Goal: Check status: Check status

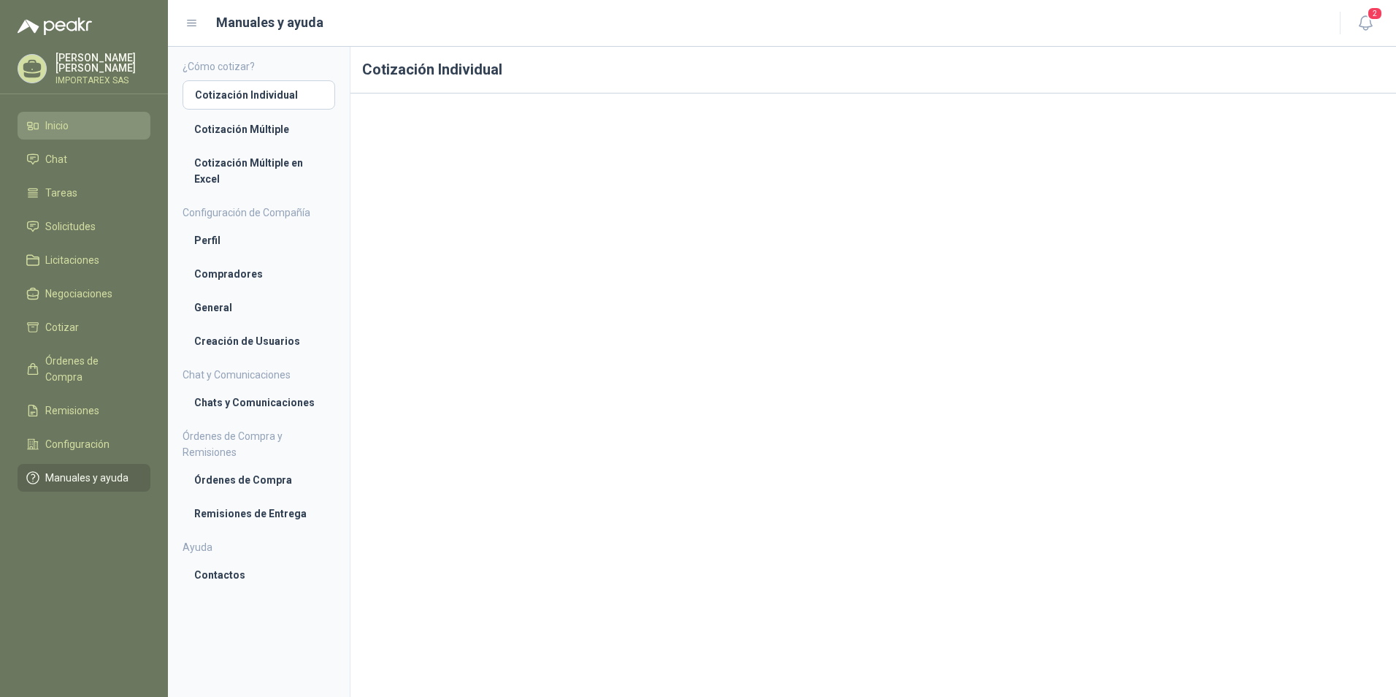
click at [112, 132] on li "Inicio" at bounding box center [83, 126] width 115 height 16
click at [120, 212] on ul "Inicio Chat Tareas Solicitudes Licitaciones Negociaciones Cotizar Órdenes de Co…" at bounding box center [84, 305] width 168 height 386
click at [114, 229] on li "Solicitudes" at bounding box center [83, 226] width 115 height 16
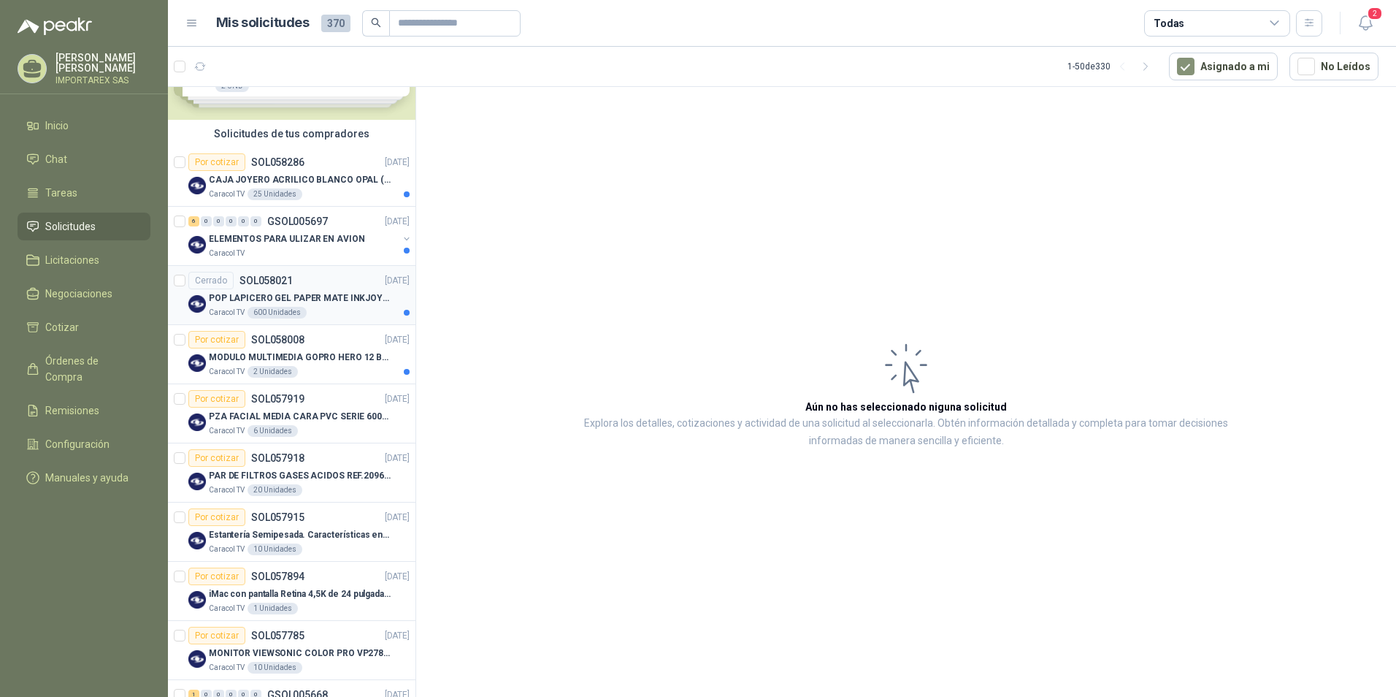
scroll to position [146, 0]
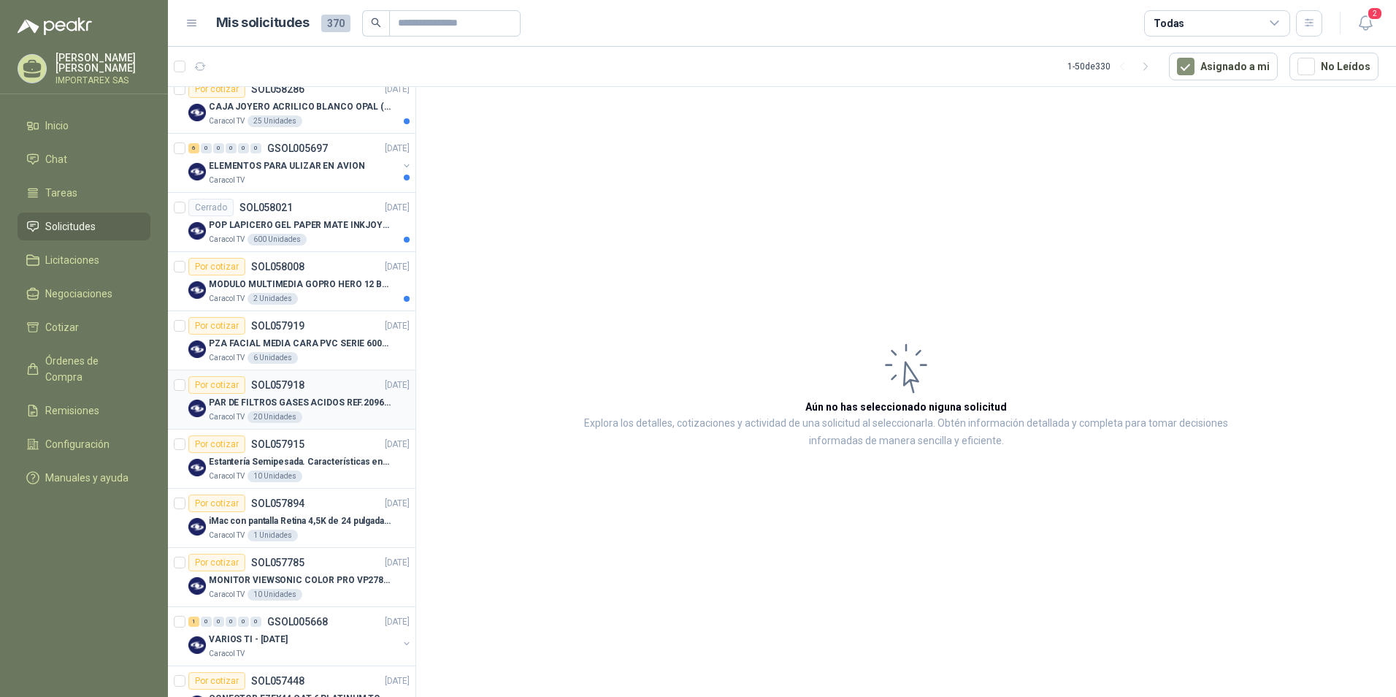
click at [349, 385] on div "Por cotizar SOL057918 [DATE]" at bounding box center [298, 385] width 221 height 18
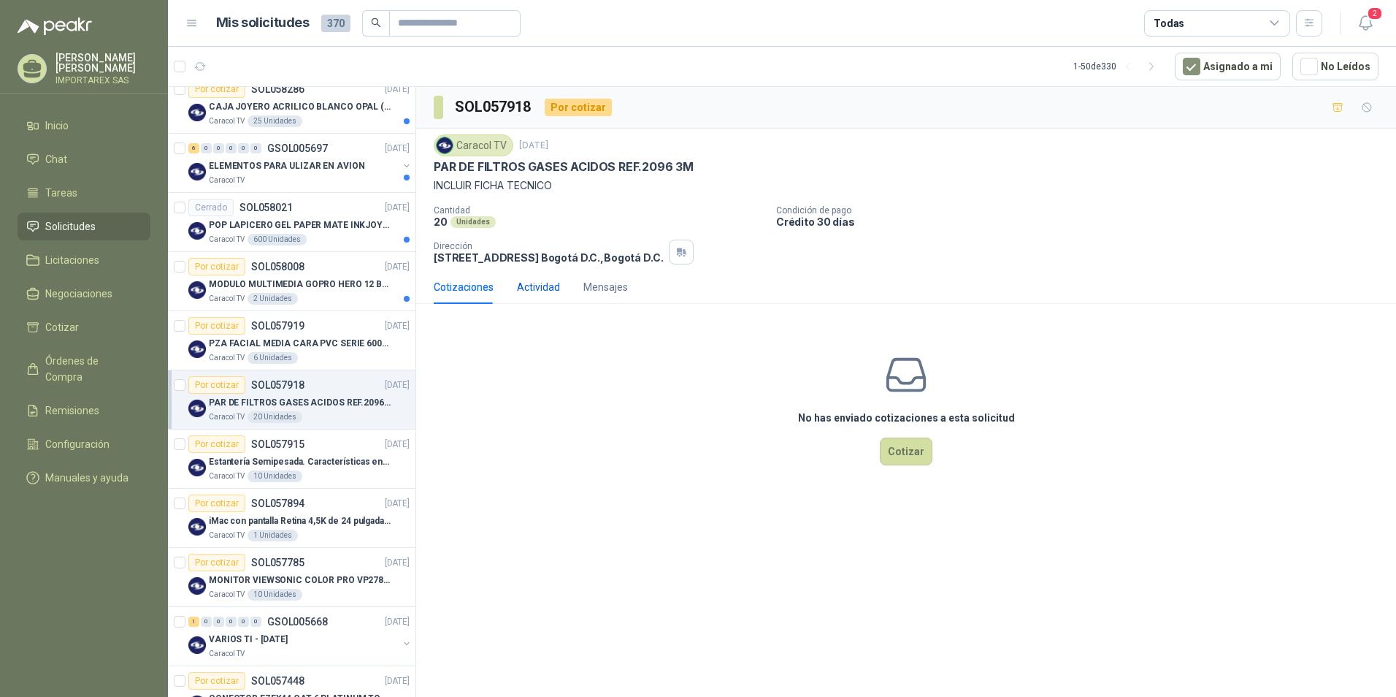
click at [524, 293] on div "Actividad" at bounding box center [538, 287] width 43 height 16
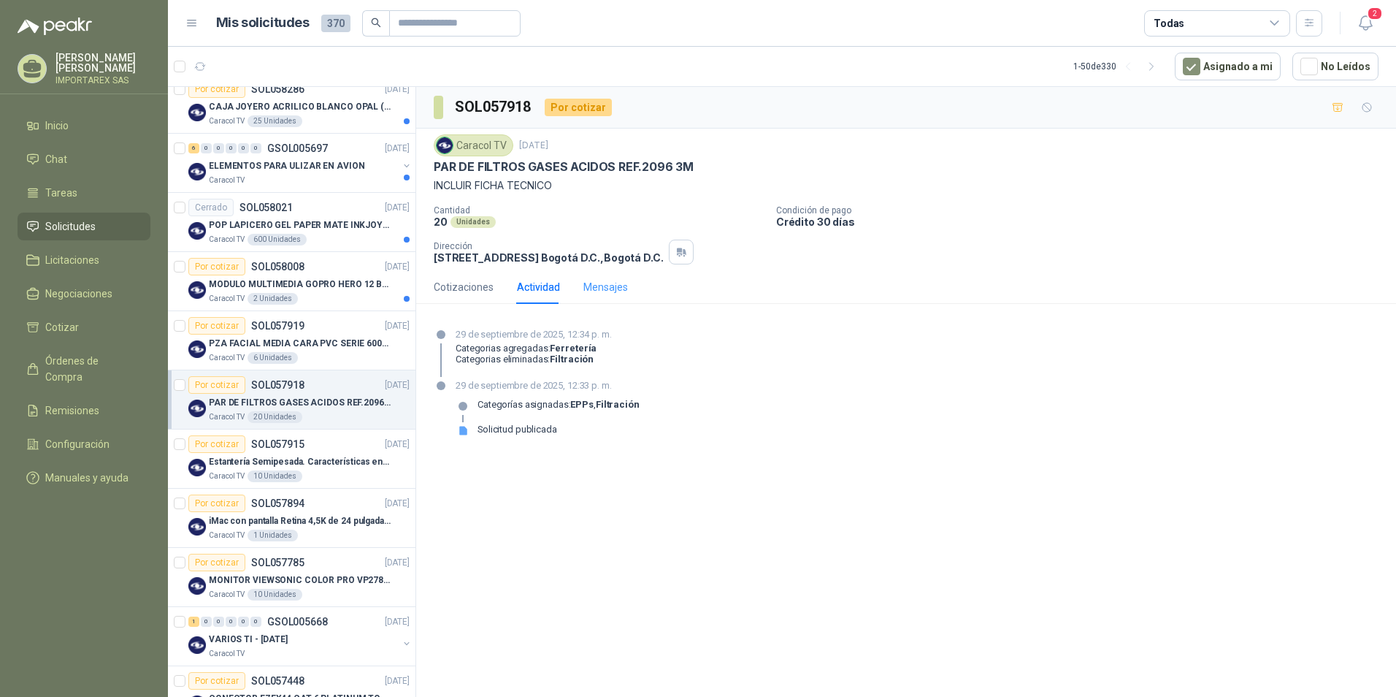
click at [606, 297] on div "Mensajes" at bounding box center [606, 287] width 45 height 34
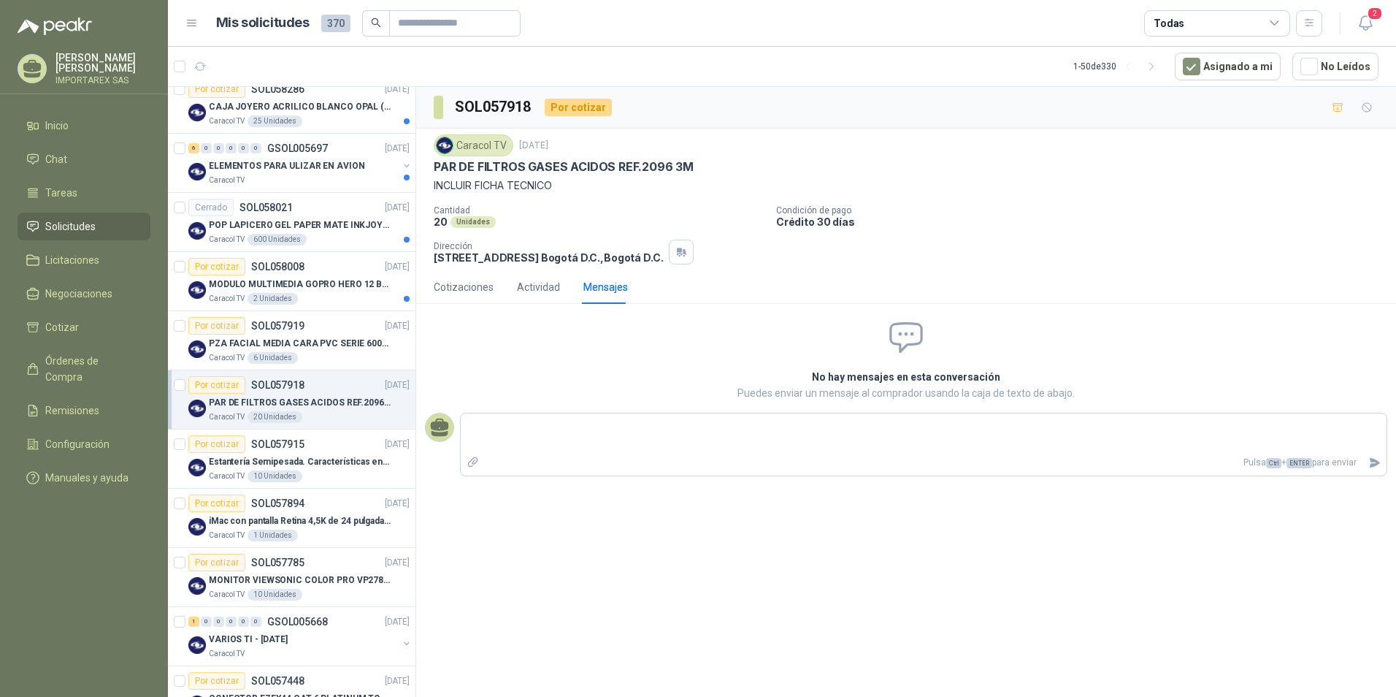
click at [467, 218] on div "Unidades" at bounding box center [473, 222] width 45 height 12
